Goal: Information Seeking & Learning: Check status

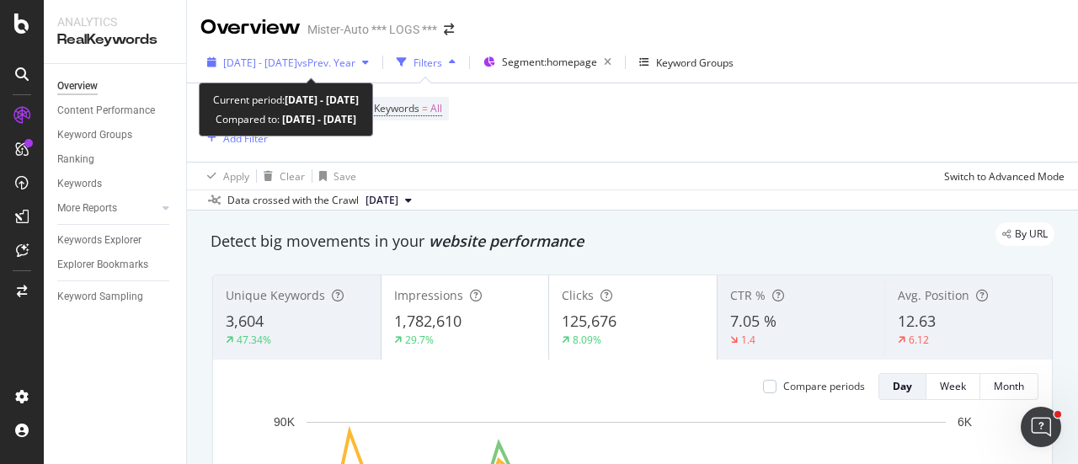
click at [295, 58] on span "[DATE] - [DATE]" at bounding box center [260, 63] width 74 height 14
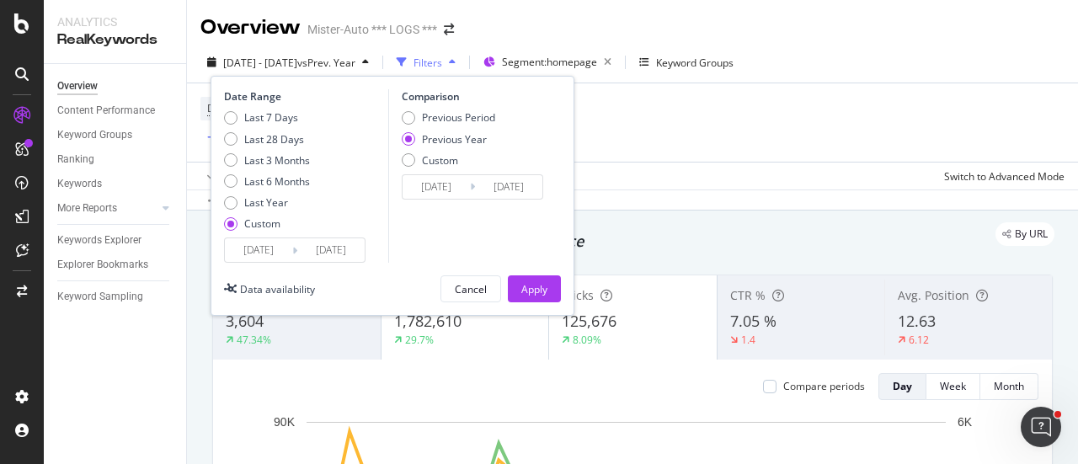
click at [240, 253] on input "[DATE]" at bounding box center [258, 250] width 67 height 24
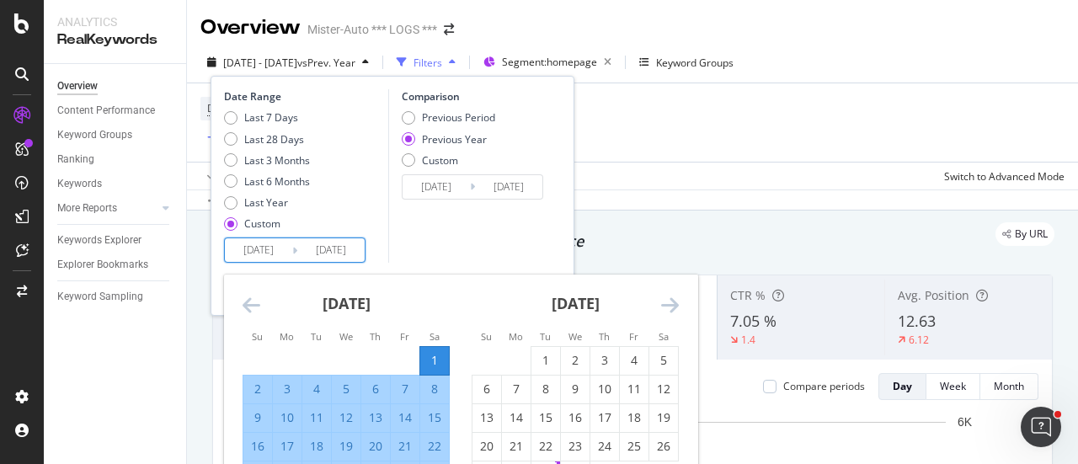
click at [668, 296] on icon "Move forward to switch to the next month." at bounding box center [670, 305] width 18 height 20
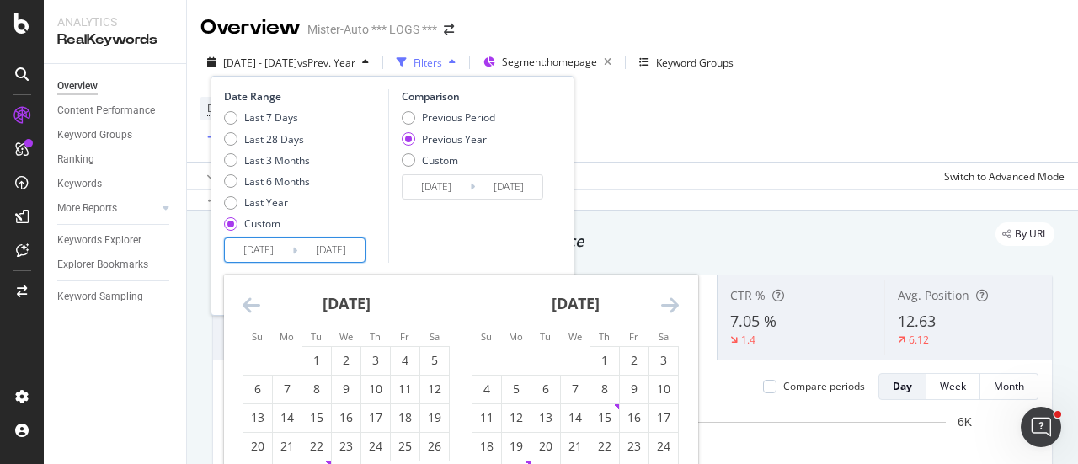
click at [671, 302] on icon "Move forward to switch to the next month." at bounding box center [670, 305] width 18 height 20
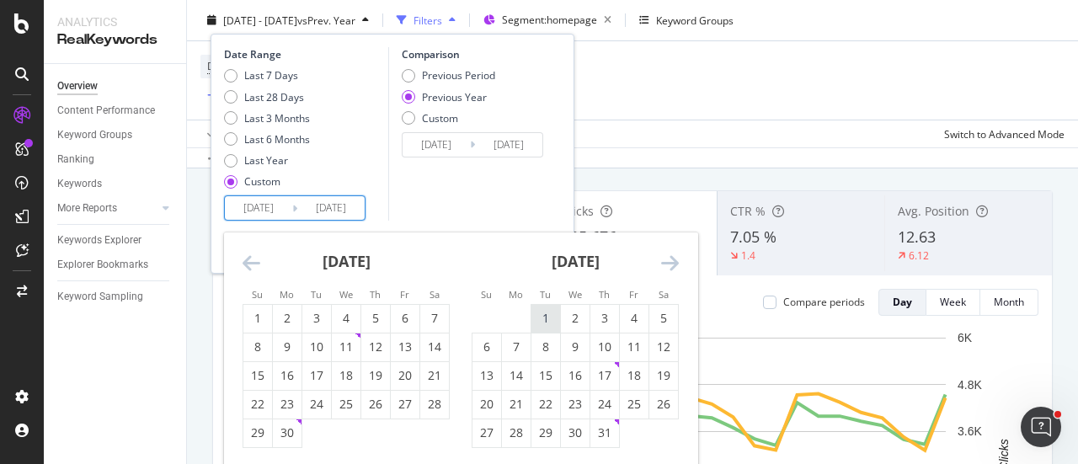
click at [551, 312] on div "1" at bounding box center [545, 318] width 29 height 17
type input "[DATE]"
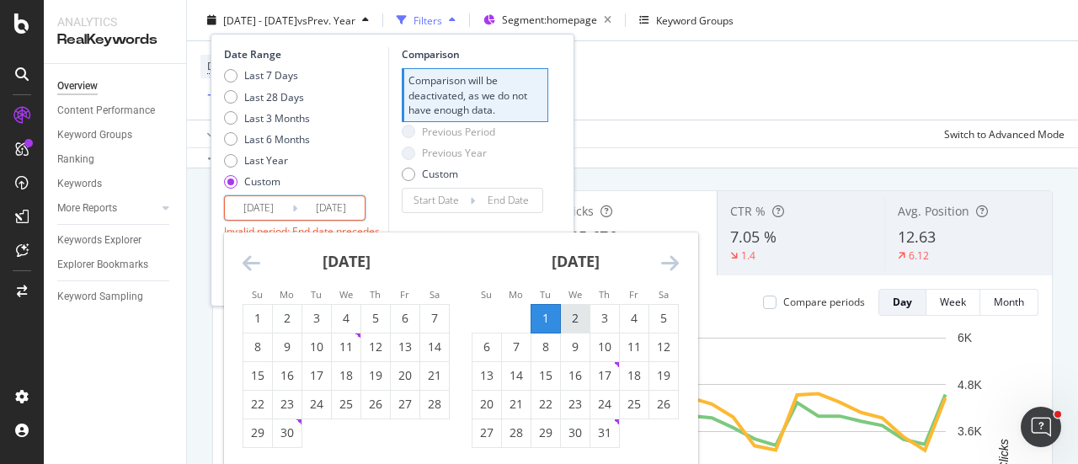
scroll to position [253, 0]
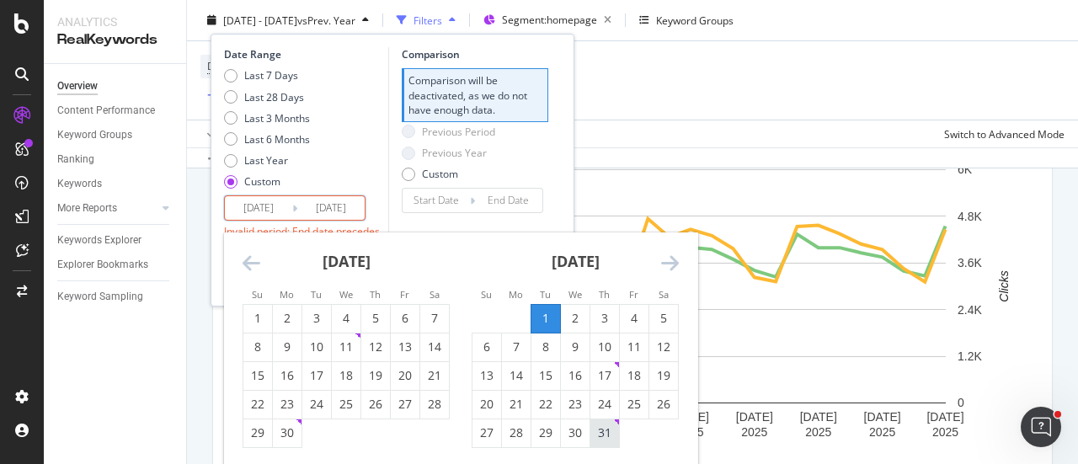
click at [611, 437] on div "31" at bounding box center [604, 432] width 29 height 17
type input "[DATE]"
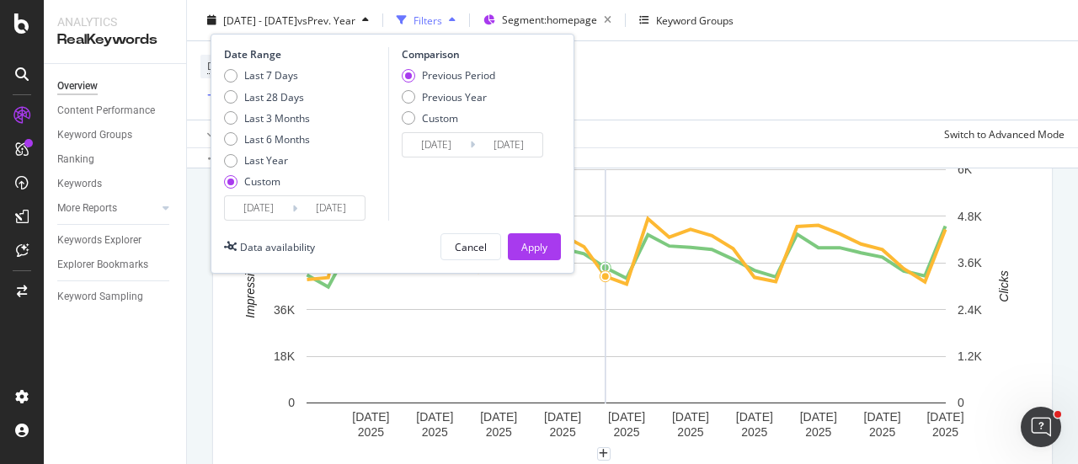
click at [431, 125] on div "Previous Period Previous Year Custom" at bounding box center [448, 99] width 93 height 63
click at [404, 116] on div "Custom" at bounding box center [408, 117] width 13 height 13
click at [431, 147] on input "[DATE]" at bounding box center [435, 145] width 67 height 24
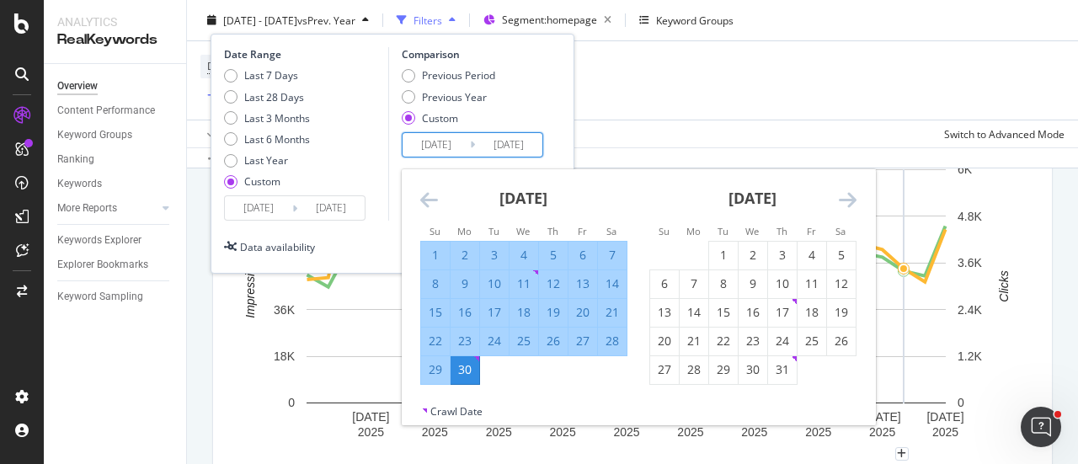
click at [844, 201] on icon "Move forward to switch to the next month." at bounding box center [848, 199] width 18 height 20
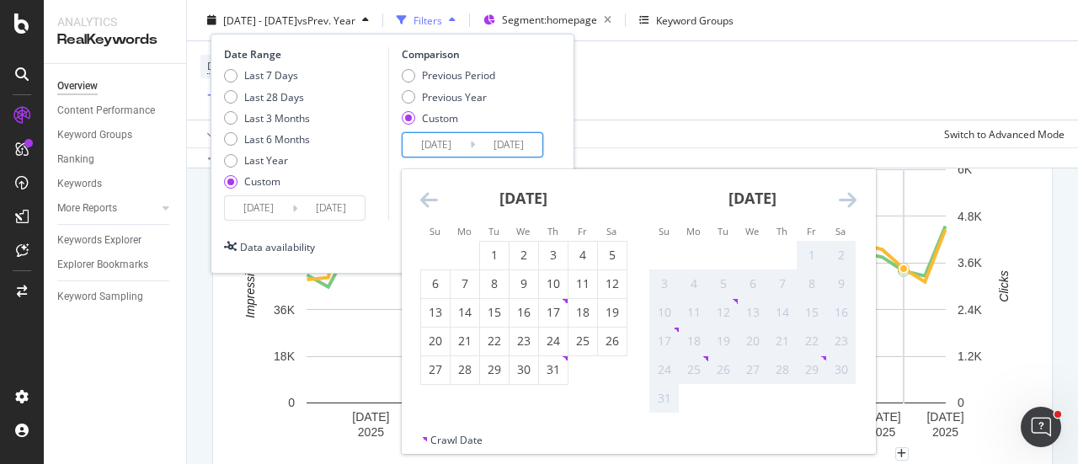
click at [252, 208] on input "[DATE]" at bounding box center [258, 208] width 67 height 24
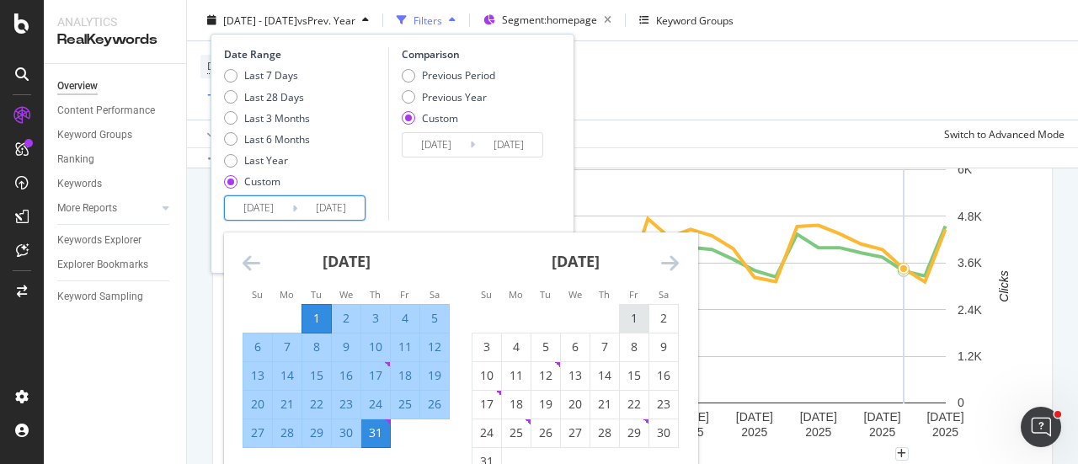
click at [640, 312] on div "1" at bounding box center [634, 318] width 29 height 17
type input "[DATE]"
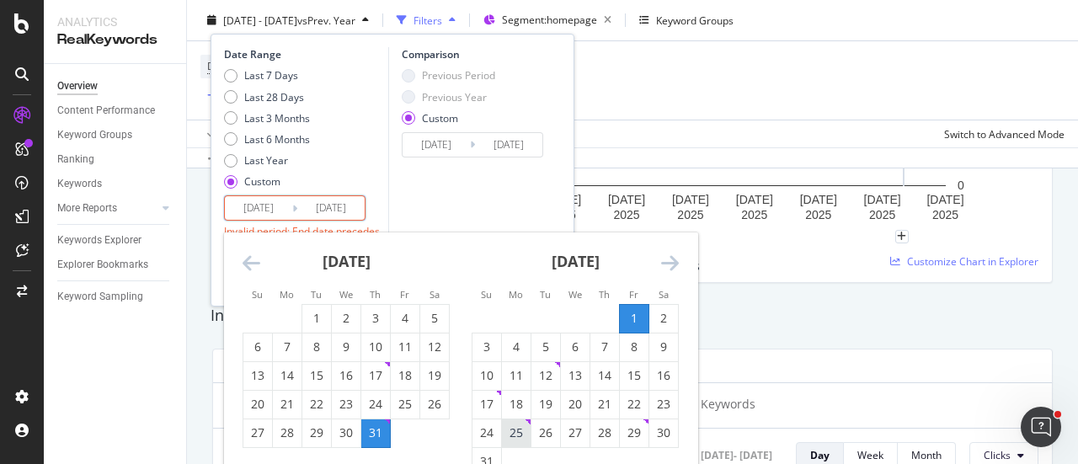
scroll to position [505, 0]
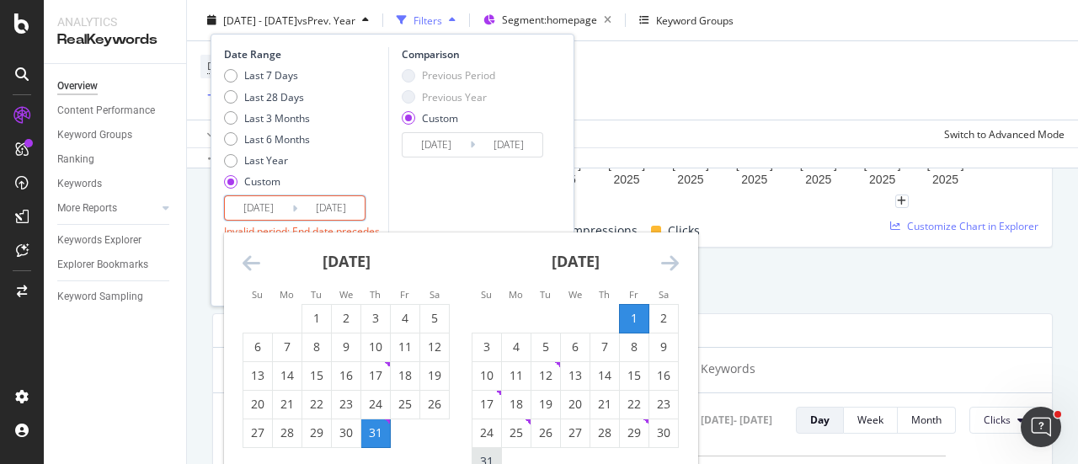
click at [484, 454] on div "31" at bounding box center [486, 461] width 29 height 17
type input "[DATE]"
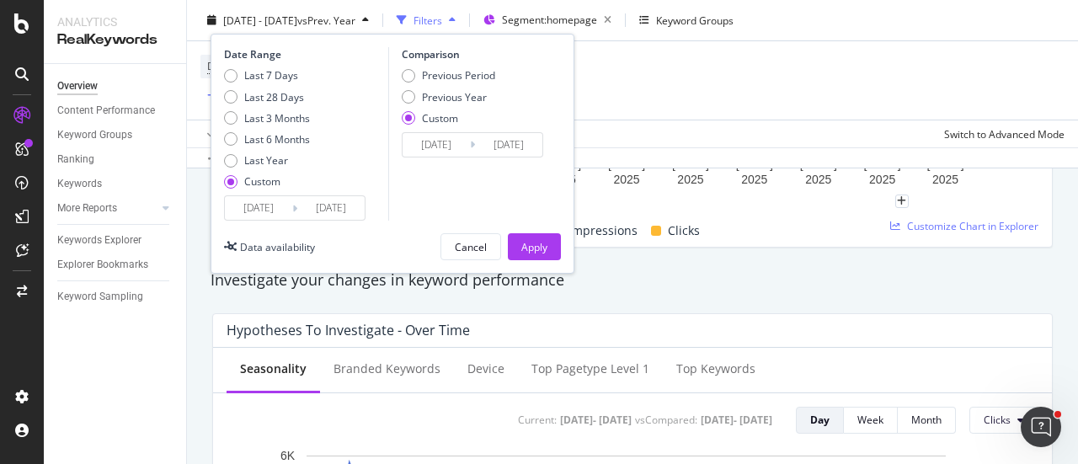
click at [446, 139] on input "[DATE]" at bounding box center [435, 145] width 67 height 24
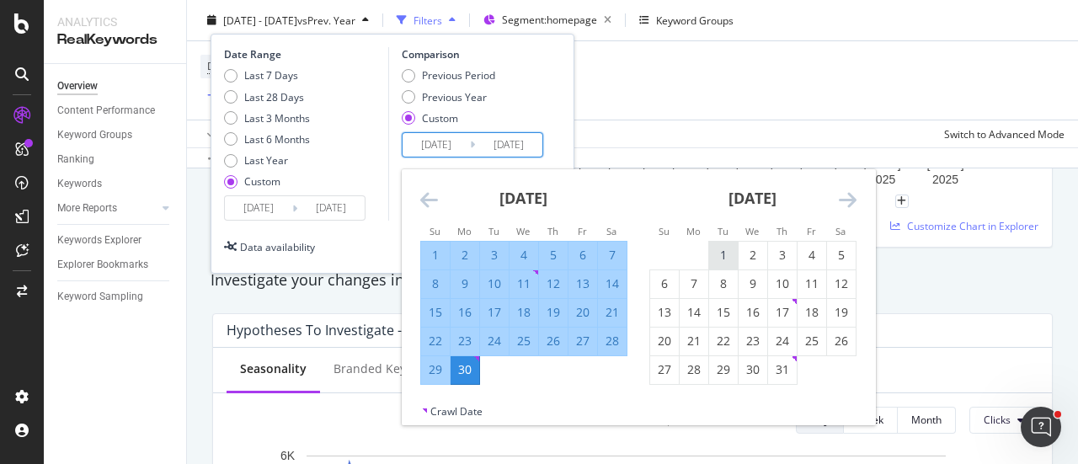
click at [728, 260] on div "1" at bounding box center [723, 255] width 29 height 17
type input "[DATE]"
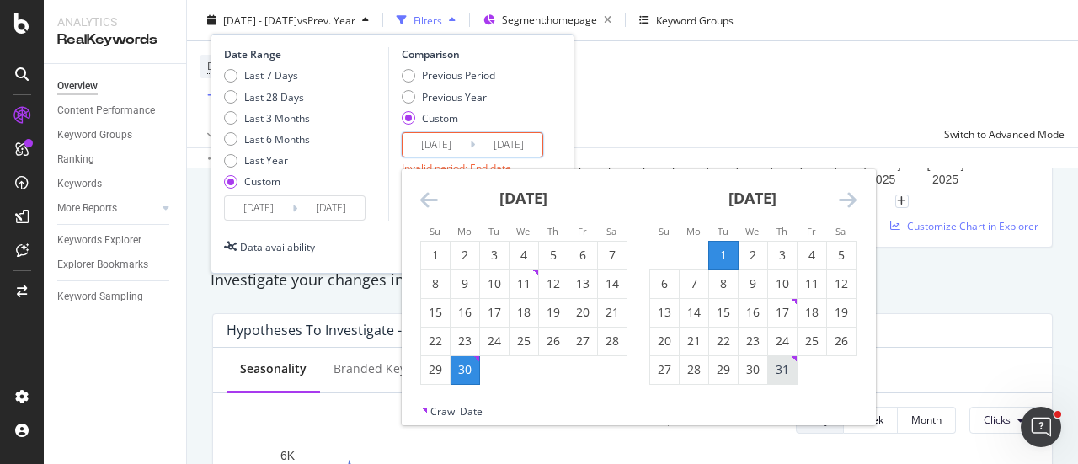
click at [792, 368] on div "31" at bounding box center [782, 369] width 29 height 17
type input "[DATE]"
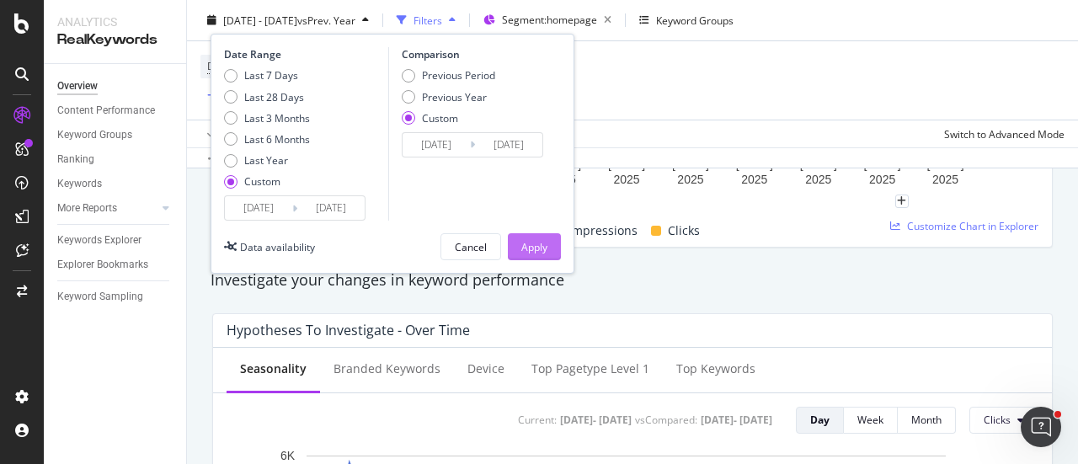
click at [548, 248] on button "Apply" at bounding box center [534, 246] width 53 height 27
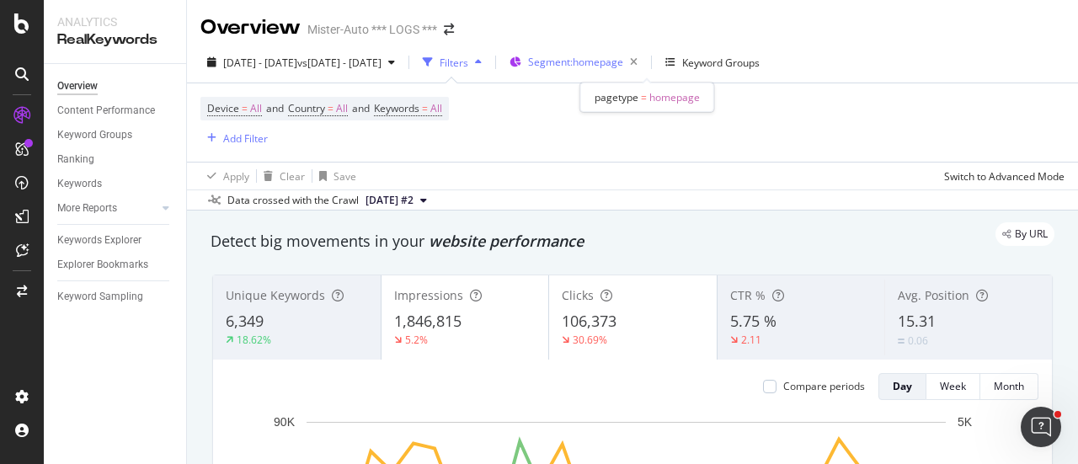
click at [644, 70] on div "Segment: homepage" at bounding box center [586, 63] width 116 height 24
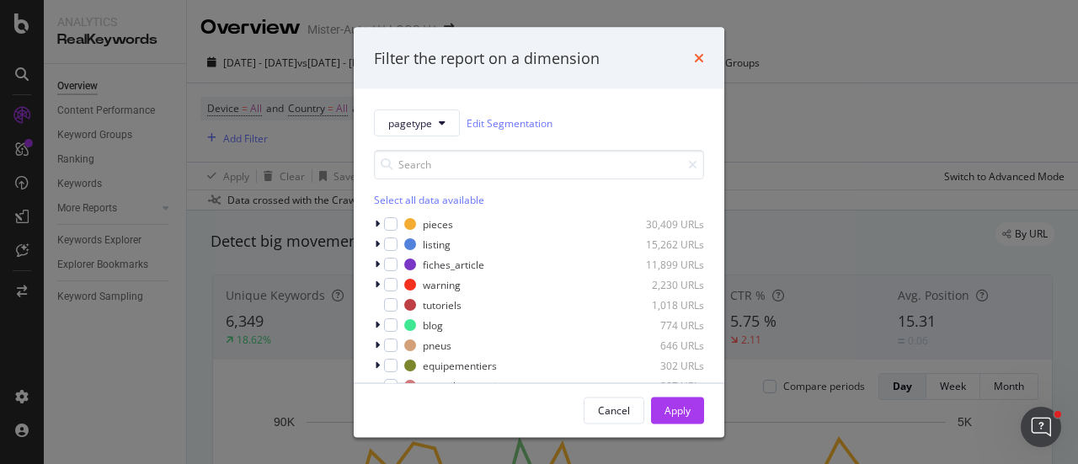
click at [702, 60] on icon "times" at bounding box center [699, 57] width 10 height 13
